Goal: Transaction & Acquisition: Purchase product/service

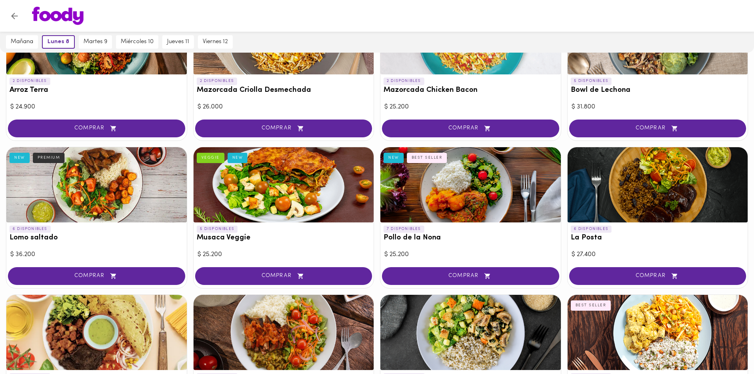
scroll to position [198, 0]
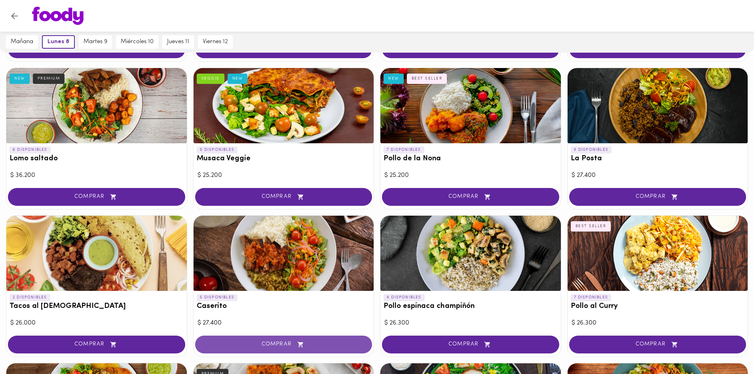
click at [262, 346] on span "COMPRAR" at bounding box center [284, 344] width 158 height 7
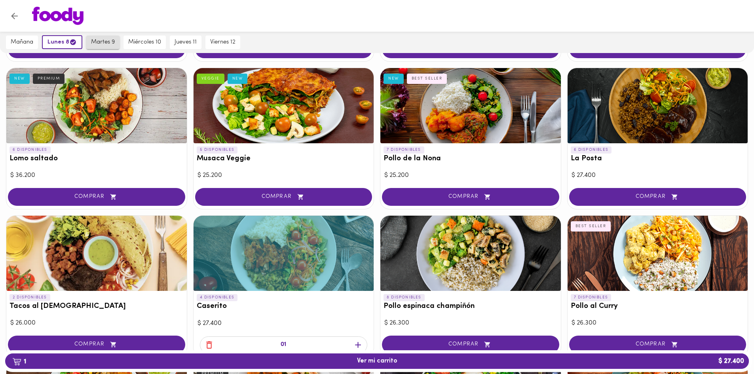
click at [99, 44] on span "martes 9" at bounding box center [103, 42] width 24 height 7
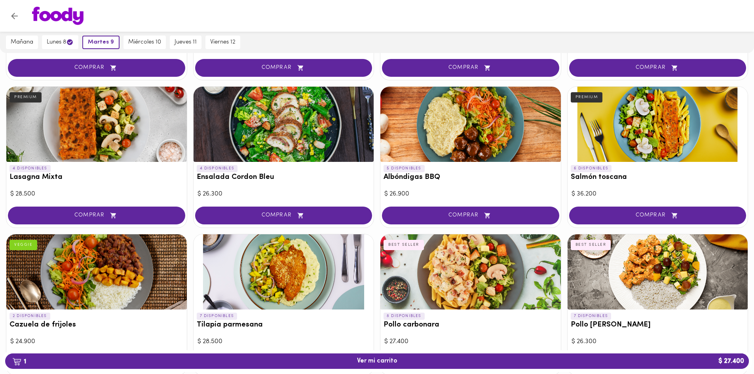
scroll to position [475, 0]
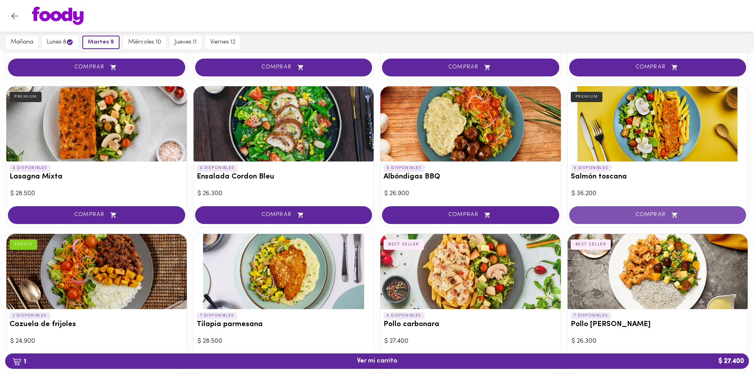
click at [597, 215] on span "COMPRAR" at bounding box center [658, 215] width 158 height 7
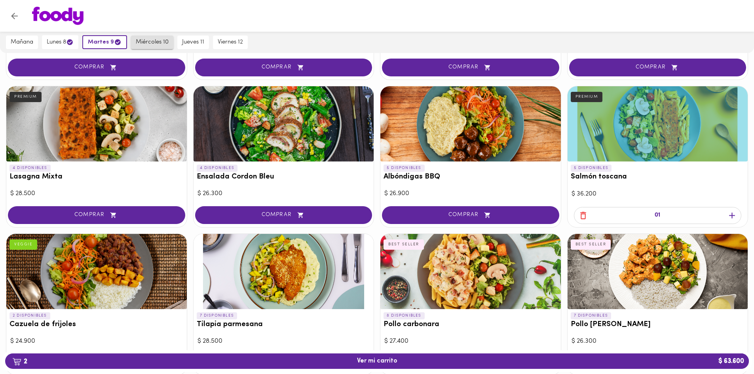
click at [160, 43] on span "miércoles 10" at bounding box center [152, 42] width 33 height 7
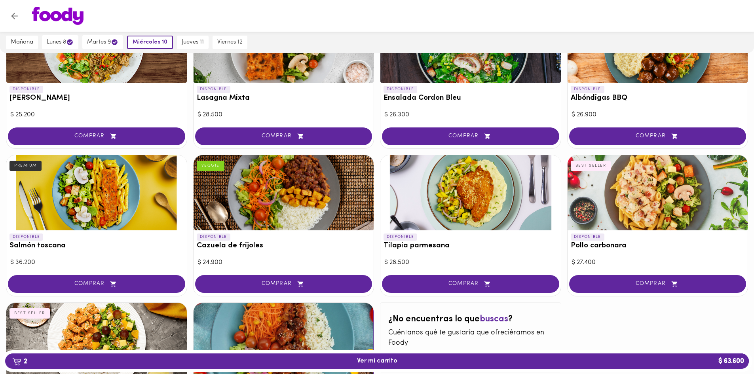
scroll to position [555, 0]
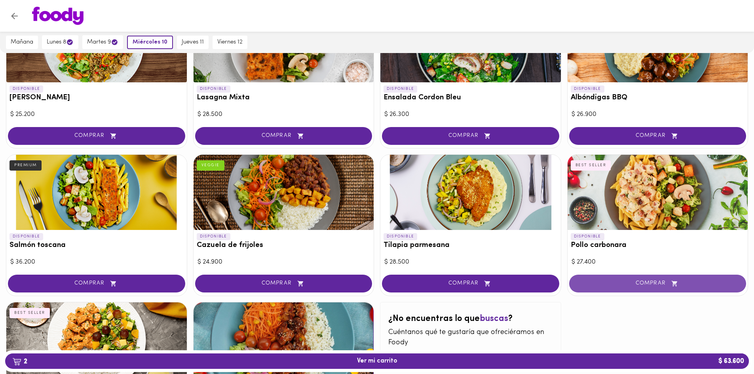
click at [647, 283] on span "COMPRAR" at bounding box center [658, 283] width 158 height 7
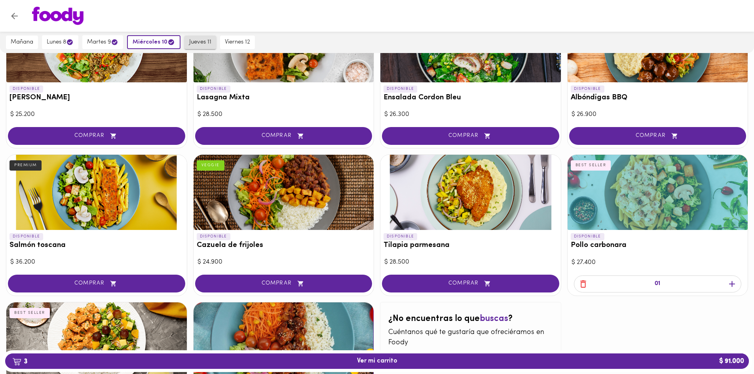
click at [201, 45] on span "jueves 11" at bounding box center [200, 42] width 22 height 7
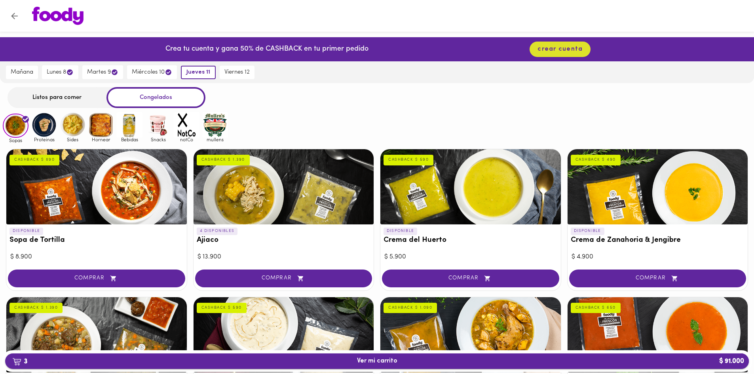
click at [398, 366] on button "3 Ver mi carrito $ 91.000" at bounding box center [377, 360] width 744 height 15
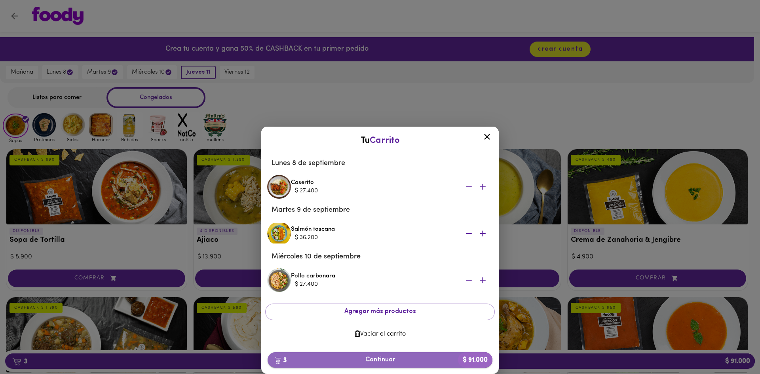
click at [347, 359] on span "3 Continuar $ 91.000" at bounding box center [380, 360] width 212 height 8
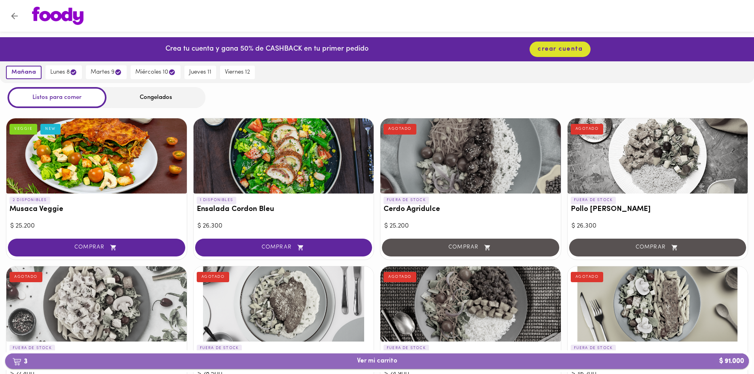
click at [395, 364] on span "3 Ver mi carrito $ 91.000" at bounding box center [377, 361] width 40 height 8
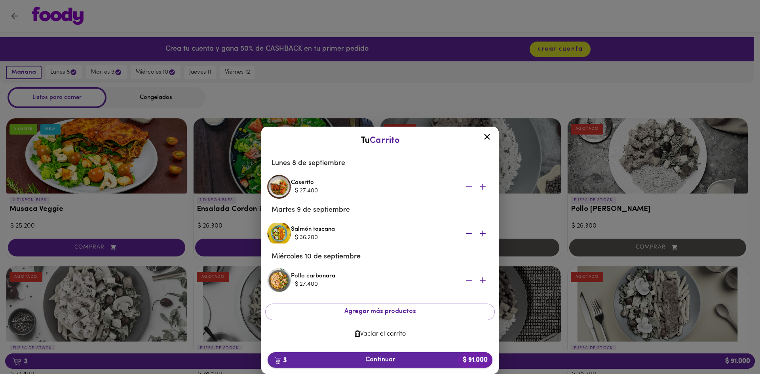
click at [404, 364] on button "3 Continuar $ 91.000" at bounding box center [380, 359] width 225 height 15
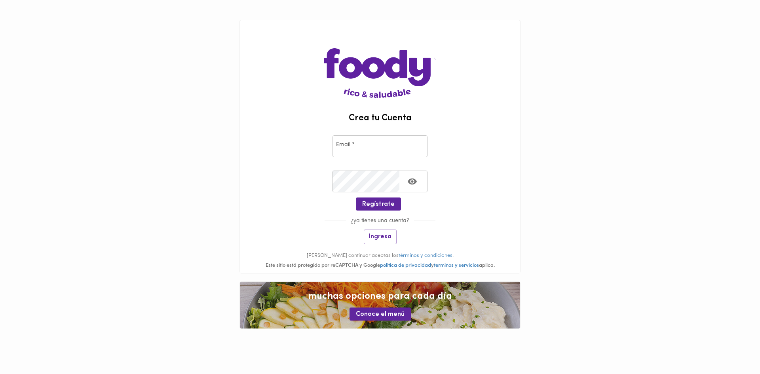
type input "[EMAIL_ADDRESS][DOMAIN_NAME]"
click at [412, 182] on icon "Toggle password visibility" at bounding box center [412, 182] width 9 height 6
click at [380, 239] on span "Ingresa" at bounding box center [380, 237] width 23 height 8
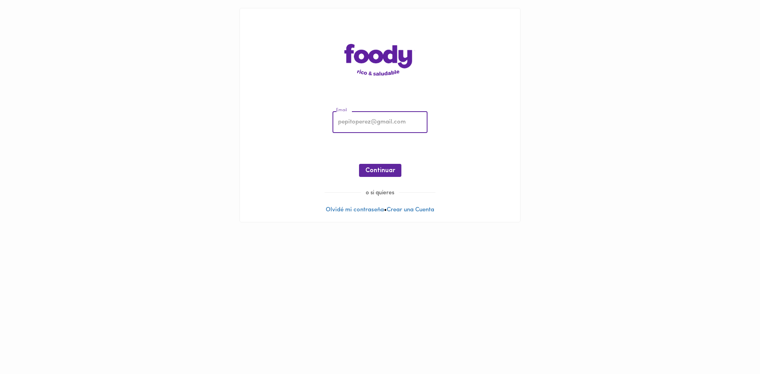
click at [353, 120] on input "email" at bounding box center [379, 123] width 95 height 22
type input "[EMAIL_ADDRESS][DOMAIN_NAME]"
click at [383, 176] on button "Continuar" at bounding box center [380, 170] width 42 height 13
click at [385, 171] on span "Ingresar" at bounding box center [380, 171] width 25 height 8
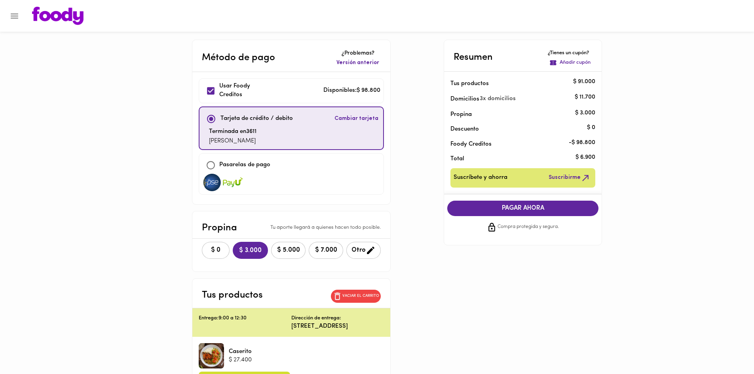
click at [541, 210] on span "PAGAR AHORA" at bounding box center [522, 209] width 135 height 8
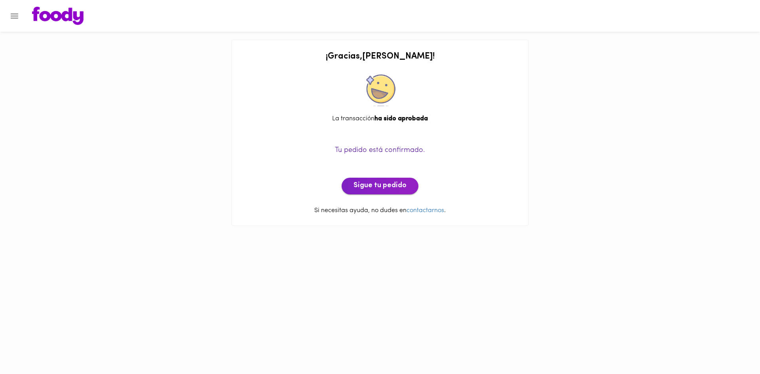
click at [376, 190] on span "Sigue tu pedido" at bounding box center [379, 186] width 53 height 9
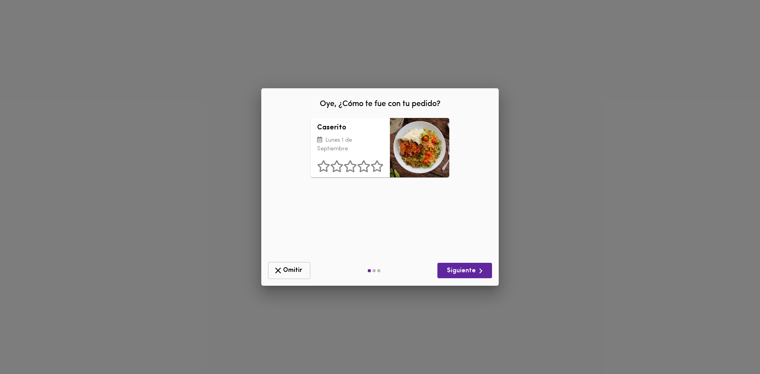
click at [296, 271] on span "Omitir" at bounding box center [289, 271] width 32 height 10
